Goal: Transaction & Acquisition: Purchase product/service

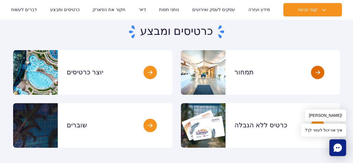
click at [340, 80] on link at bounding box center [340, 72] width 0 height 45
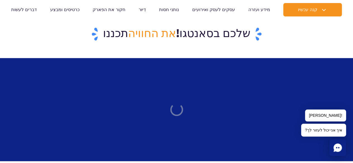
scroll to position [481, 0]
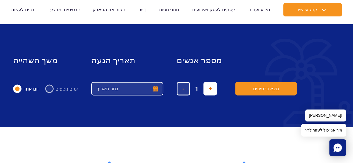
click at [209, 89] on span "הוסף כרטיס" at bounding box center [211, 89] width 4 height 0
type input "5"
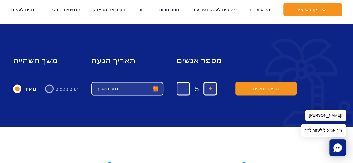
click at [151, 86] on button "בחר תאריך" at bounding box center [127, 88] width 72 height 13
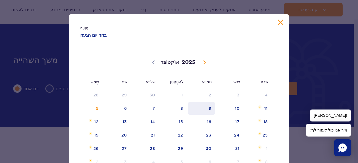
click at [206, 110] on span "9" at bounding box center [201, 108] width 28 height 13
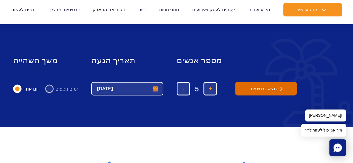
click at [251, 88] on span "מצא כרטיסים" at bounding box center [264, 88] width 26 height 5
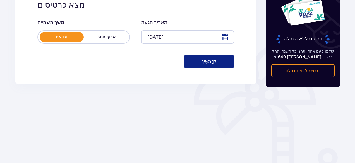
scroll to position [101, 0]
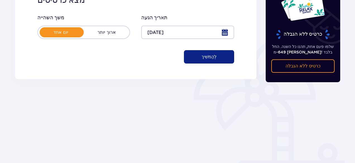
click at [220, 62] on button "לְהַמשִׁיך" at bounding box center [209, 56] width 50 height 13
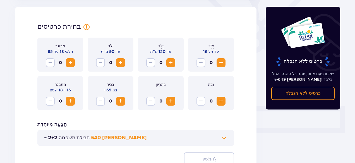
scroll to position [155, 0]
click at [221, 62] on span "לְהַגדִיל" at bounding box center [221, 62] width 7 height 7
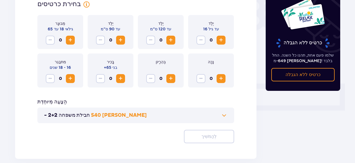
scroll to position [189, 0]
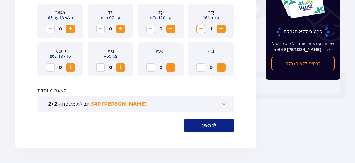
click at [138, 80] on div "מְבוּגָר גילאי 18 עד 65 0 יֶלֶד עד 90 ס"מ 0 יֶלֶד עד 120 ס"מ 0 יֶלֶד עד גיל 16 …" at bounding box center [135, 68] width 197 height 129
click at [73, 27] on span "לְהַגדִיל" at bounding box center [70, 29] width 7 height 7
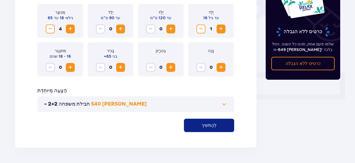
click at [225, 101] on span at bounding box center [224, 104] width 7 height 7
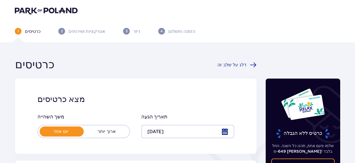
scroll to position [0, 0]
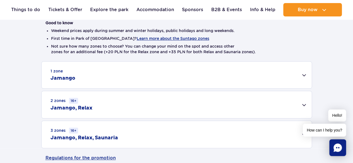
scroll to position [156, 0]
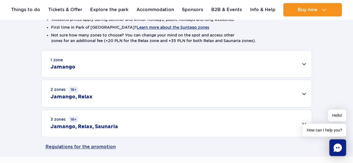
click at [307, 65] on div "1 zone Jamango" at bounding box center [177, 64] width 271 height 27
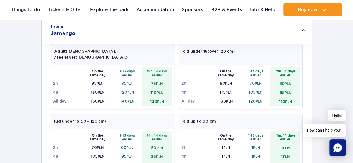
scroll to position [197, 0]
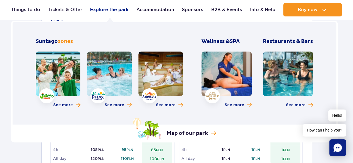
click at [122, 8] on link "Explore the park" at bounding box center [109, 9] width 38 height 13
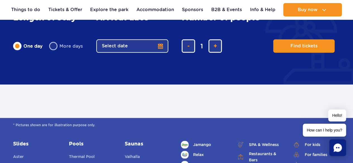
scroll to position [266, 0]
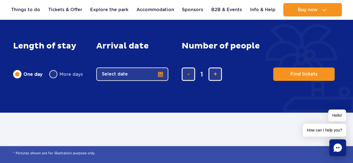
click at [163, 72] on button "Select date" at bounding box center [132, 74] width 72 height 13
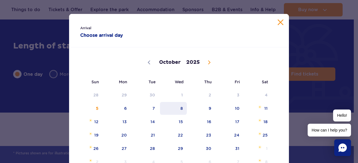
click at [182, 105] on span "8" at bounding box center [173, 108] width 28 height 13
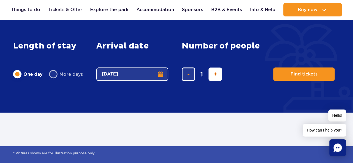
click at [216, 74] on span "add ticket" at bounding box center [216, 74] width 4 height 0
type input "5"
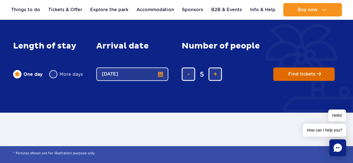
click at [286, 72] on button "Find tickets" at bounding box center [304, 74] width 61 height 13
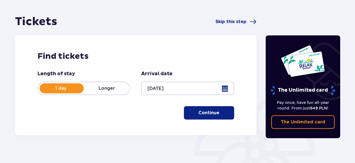
scroll to position [43, 0]
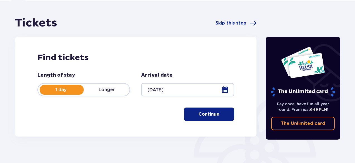
click at [224, 113] on span "button" at bounding box center [220, 114] width 7 height 7
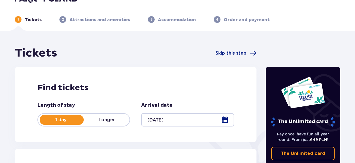
scroll to position [0, 0]
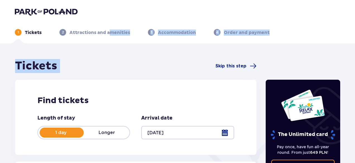
drag, startPoint x: 109, startPoint y: 34, endPoint x: 162, endPoint y: 43, distance: 53.8
click at [162, 43] on header "1 Tickets 2 Attractions and amenities 3 Accommodation 4 Order and payment" at bounding box center [177, 22] width 355 height 44
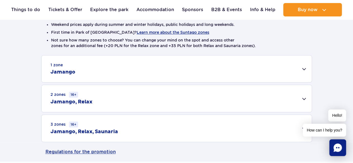
click at [308, 64] on div "1 zone Jamango" at bounding box center [177, 69] width 271 height 27
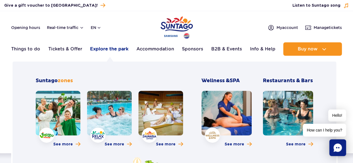
click at [99, 48] on link "Explore the park" at bounding box center [109, 48] width 38 height 13
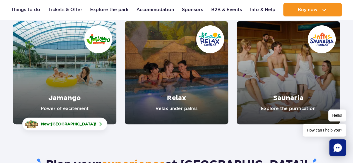
scroll to position [87, 0]
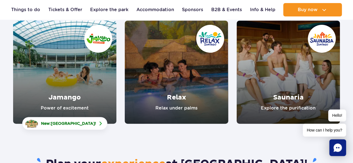
click at [149, 68] on link "Relax" at bounding box center [176, 72] width 103 height 103
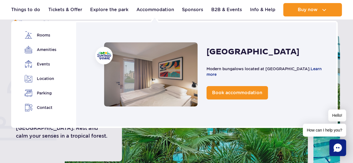
scroll to position [56, 0]
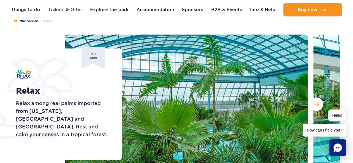
click at [46, 146] on div "Relax Relax among real palms imported from Florida, Malaysia and Costa Rica. Re…" at bounding box center [65, 105] width 113 height 112
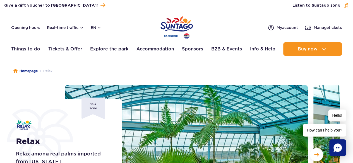
scroll to position [0, 0]
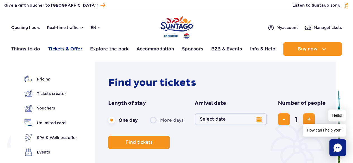
click at [61, 48] on link "Tickets & Offer" at bounding box center [65, 48] width 34 height 13
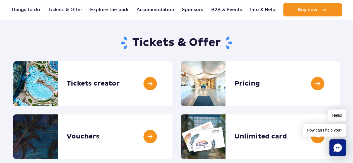
scroll to position [56, 0]
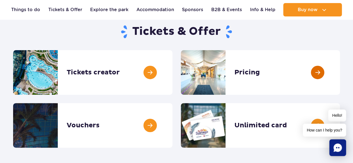
click at [340, 80] on link at bounding box center [340, 72] width 0 height 45
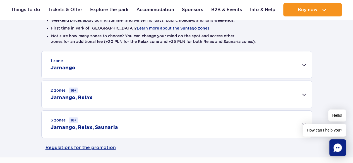
scroll to position [156, 0]
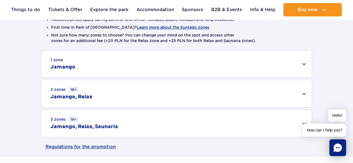
click at [297, 92] on div "2 zones 16+ Jamango, Relax" at bounding box center [177, 93] width 271 height 27
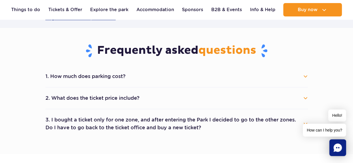
scroll to position [380, 0]
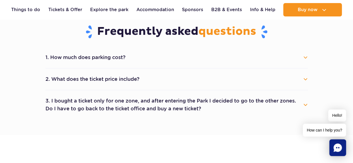
click at [307, 79] on button "2. What does the ticket price include?" at bounding box center [177, 79] width 263 height 12
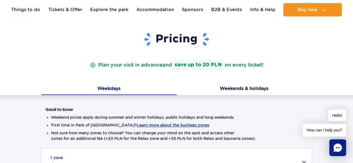
scroll to position [49, 0]
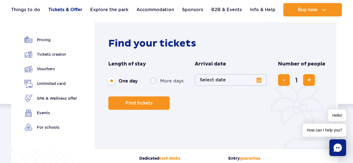
click at [73, 10] on link "Tickets & Offer" at bounding box center [65, 9] width 34 height 13
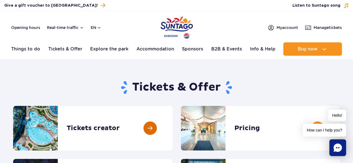
click at [173, 128] on link at bounding box center [173, 128] width 0 height 45
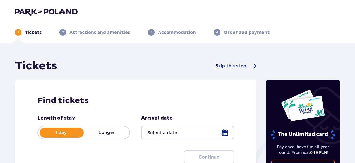
click at [213, 133] on div at bounding box center [187, 132] width 93 height 13
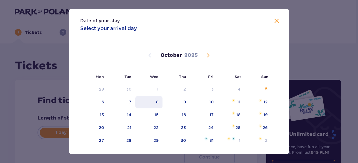
click at [159, 101] on div "8" at bounding box center [148, 102] width 27 height 12
click at [159, 100] on div "8" at bounding box center [148, 102] width 27 height 12
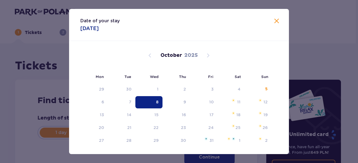
type input "[DATE]"
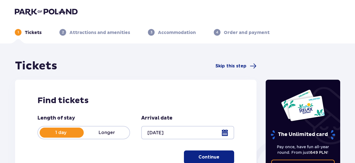
click at [220, 156] on span "button" at bounding box center [220, 157] width 7 height 7
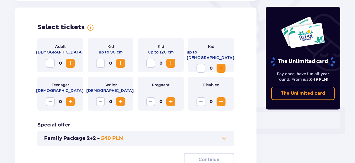
scroll to position [155, 0]
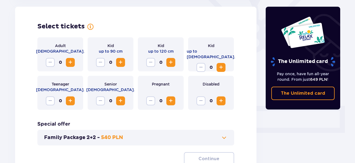
click at [71, 102] on span "Increase" at bounding box center [70, 101] width 7 height 7
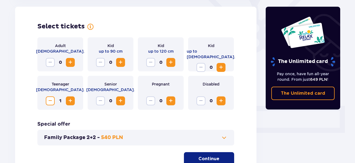
click at [70, 61] on span "Increase" at bounding box center [70, 62] width 7 height 7
click at [201, 155] on button "Continue" at bounding box center [209, 159] width 50 height 13
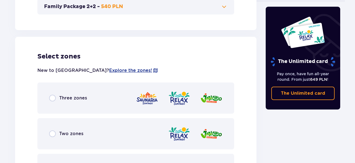
scroll to position [310, 0]
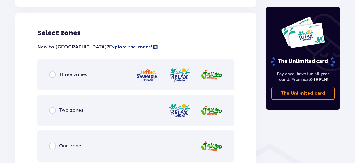
click at [201, 155] on div "One zone" at bounding box center [135, 146] width 197 height 31
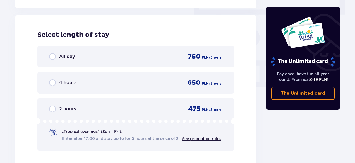
scroll to position [505, 0]
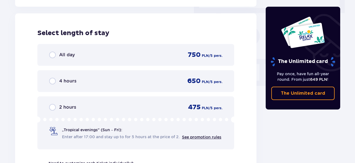
click at [201, 155] on div "Select length of stay All day 750 PLN / 5 pers. 4 hours 650 PLN / 5 pers. 2 hou…" at bounding box center [136, 100] width 242 height 175
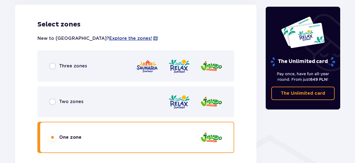
scroll to position [318, 0]
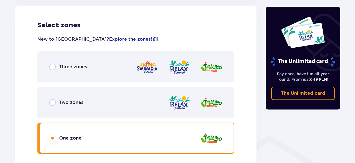
click at [77, 102] on span "Two zones" at bounding box center [71, 103] width 24 height 6
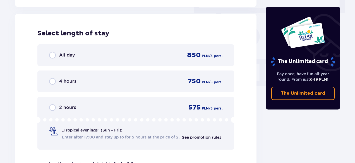
scroll to position [505, 0]
click at [65, 54] on span "All day" at bounding box center [67, 55] width 16 height 6
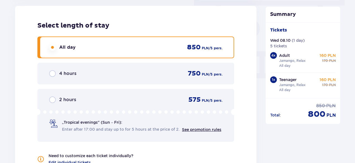
scroll to position [615, 0]
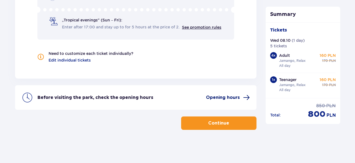
click at [219, 99] on span "Opening hours" at bounding box center [223, 98] width 34 height 6
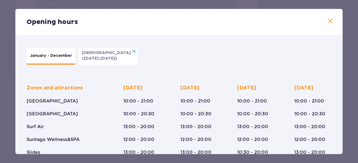
drag, startPoint x: 342, startPoint y: 51, endPoint x: 342, endPoint y: 57, distance: 6.2
click at [342, 57] on div "Opening hours January - December [DATE] ([DATE]-[DATE]) Zones and attractions […" at bounding box center [179, 81] width 358 height 163
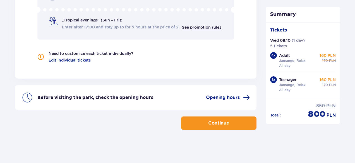
click at [340, 59] on div "Tickets Wed 08.10 ( 1 day ) 5 tickets 4 x Adult Jamango, Relax All day 160 PLN …" at bounding box center [303, 60] width 75 height 76
click at [225, 98] on span "Opening hours" at bounding box center [223, 98] width 34 height 6
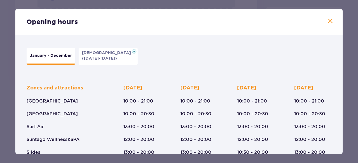
click at [327, 19] on span at bounding box center [330, 21] width 7 height 7
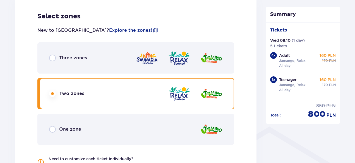
scroll to position [325, 0]
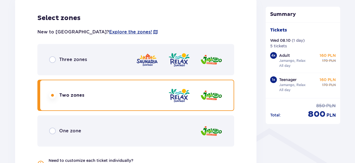
click at [75, 131] on span "One zone" at bounding box center [70, 131] width 22 height 6
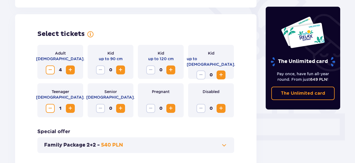
scroll to position [129, 0]
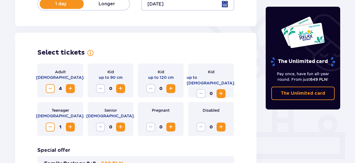
click at [224, 91] on span "Increase" at bounding box center [221, 94] width 7 height 7
click at [48, 128] on span "Decrease" at bounding box center [50, 127] width 7 height 7
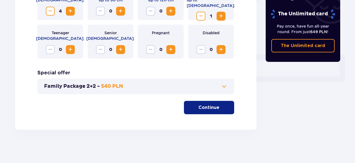
scroll to position [204, 0]
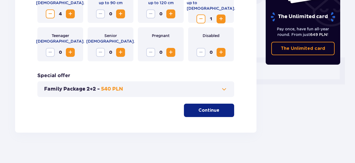
click at [224, 113] on button "Continue" at bounding box center [209, 110] width 50 height 13
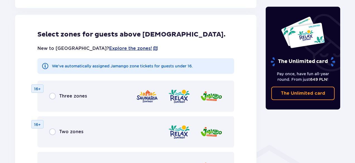
scroll to position [310, 0]
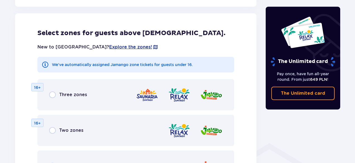
click at [70, 133] on span "Two zones" at bounding box center [71, 131] width 24 height 6
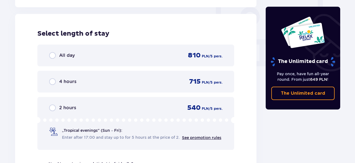
scroll to position [525, 0]
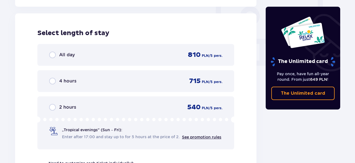
drag, startPoint x: 354, startPoint y: 128, endPoint x: 353, endPoint y: 103, distance: 25.2
drag, startPoint x: 355, startPoint y: 127, endPoint x: 355, endPoint y: 112, distance: 15.1
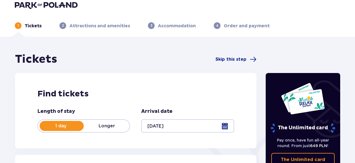
scroll to position [0, 0]
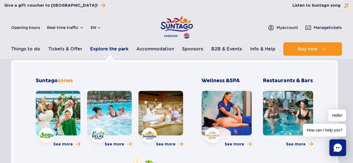
click at [123, 49] on link "Explore the park" at bounding box center [109, 48] width 38 height 13
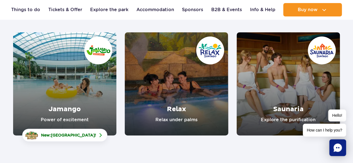
scroll to position [78, 0]
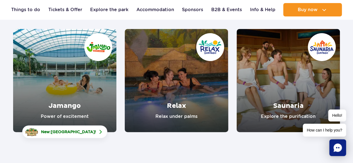
click at [180, 73] on link "Relax" at bounding box center [176, 80] width 103 height 103
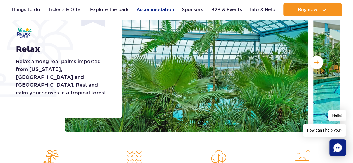
scroll to position [134, 0]
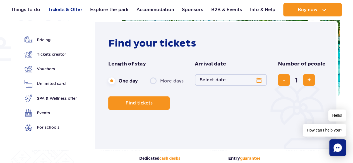
click at [77, 8] on link "Tickets & Offer" at bounding box center [65, 9] width 34 height 13
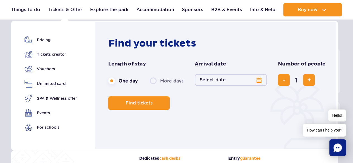
scroll to position [56, 0]
click at [46, 43] on link "Pricing" at bounding box center [51, 40] width 53 height 8
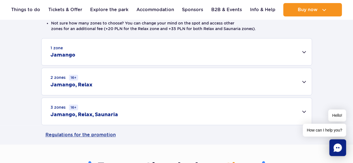
scroll to position [173, 0]
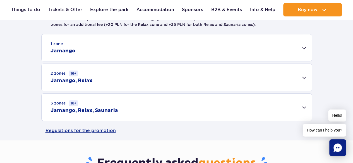
click at [302, 77] on div "2 zones 16+ [GEOGRAPHIC_DATA], Relax" at bounding box center [177, 77] width 271 height 27
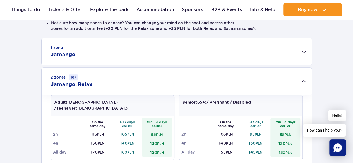
scroll to position [168, 0]
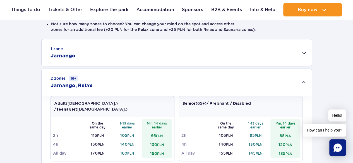
click at [303, 54] on div "1 zone Jamango" at bounding box center [177, 52] width 271 height 27
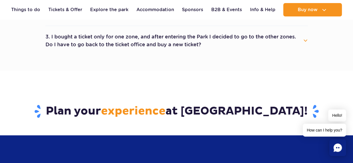
scroll to position [648, 0]
